Goal: Find specific page/section: Find specific page/section

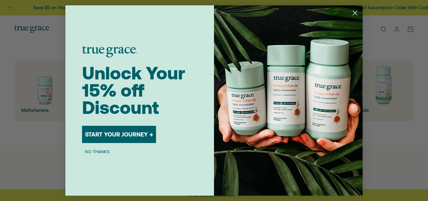
scroll to position [128, 0]
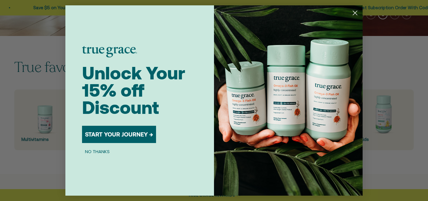
click at [356, 12] on icon "Close dialog" at bounding box center [355, 13] width 4 height 4
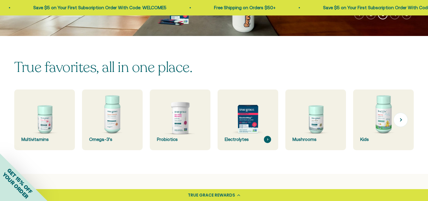
click at [237, 133] on img at bounding box center [248, 120] width 64 height 64
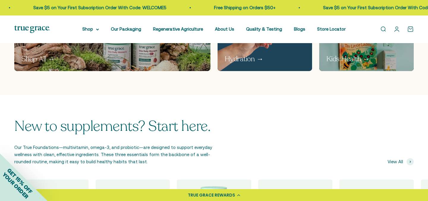
scroll to position [428, 0]
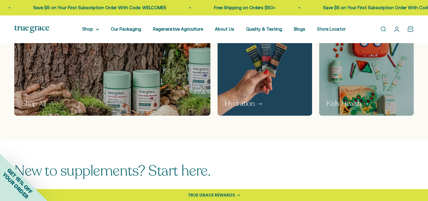
click at [236, 105] on p "Hydration →" at bounding box center [244, 104] width 39 height 10
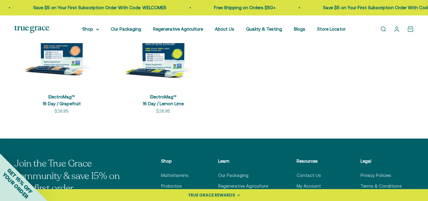
scroll to position [183, 0]
